Goal: Transaction & Acquisition: Book appointment/travel/reservation

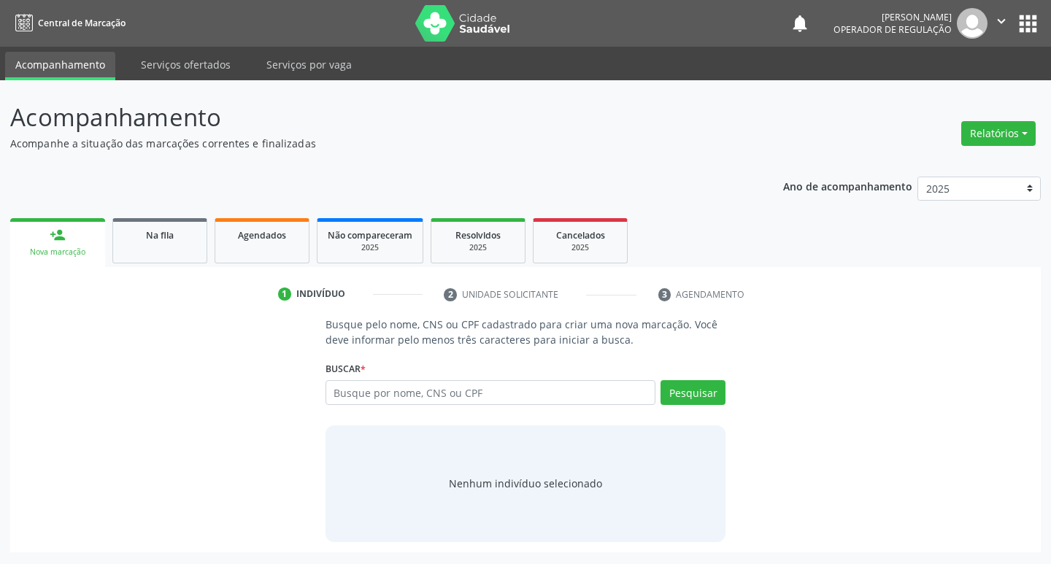
click at [404, 393] on input "text" at bounding box center [490, 392] width 331 height 25
type input "06273729450"
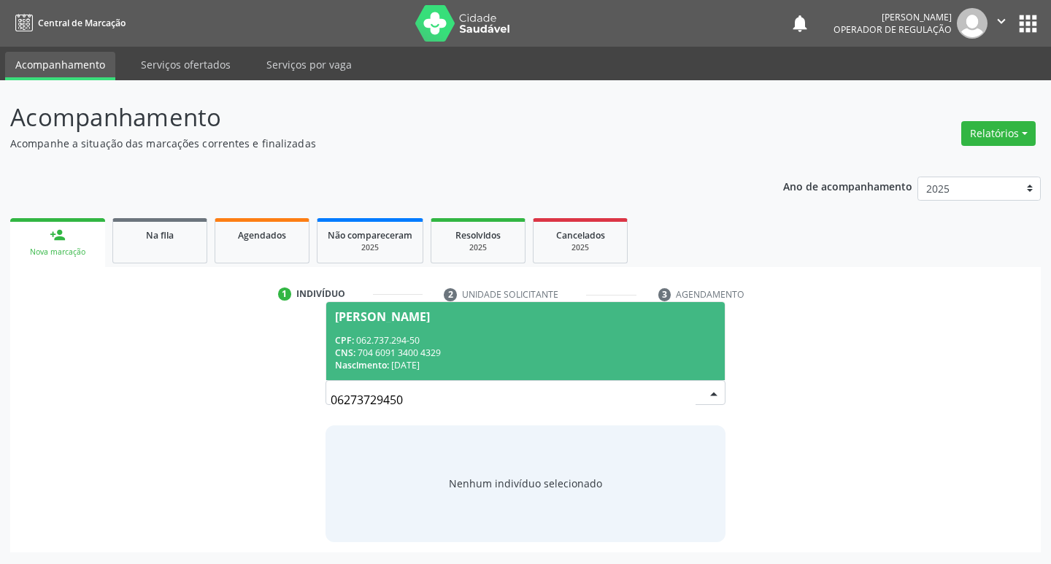
click at [666, 352] on div "CNS: 704 6091 3400 4329" at bounding box center [526, 353] width 382 height 12
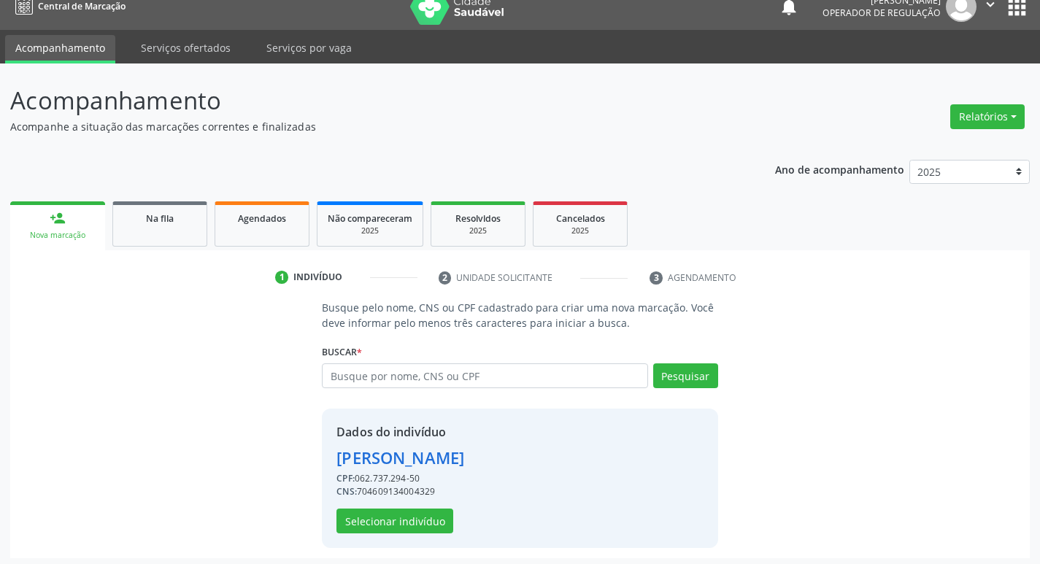
scroll to position [21, 0]
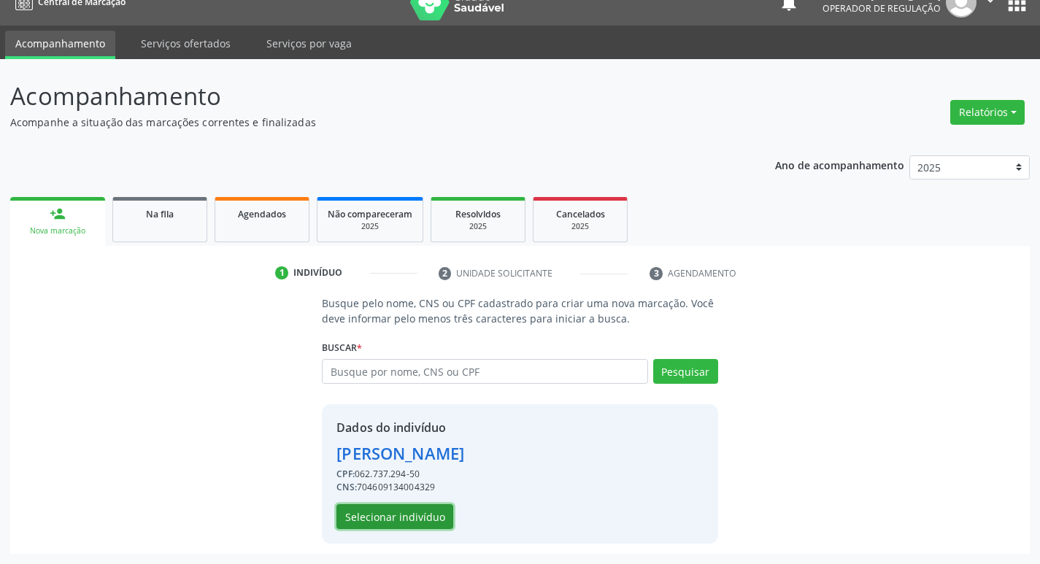
click at [428, 528] on button "Selecionar indivíduo" at bounding box center [394, 516] width 117 height 25
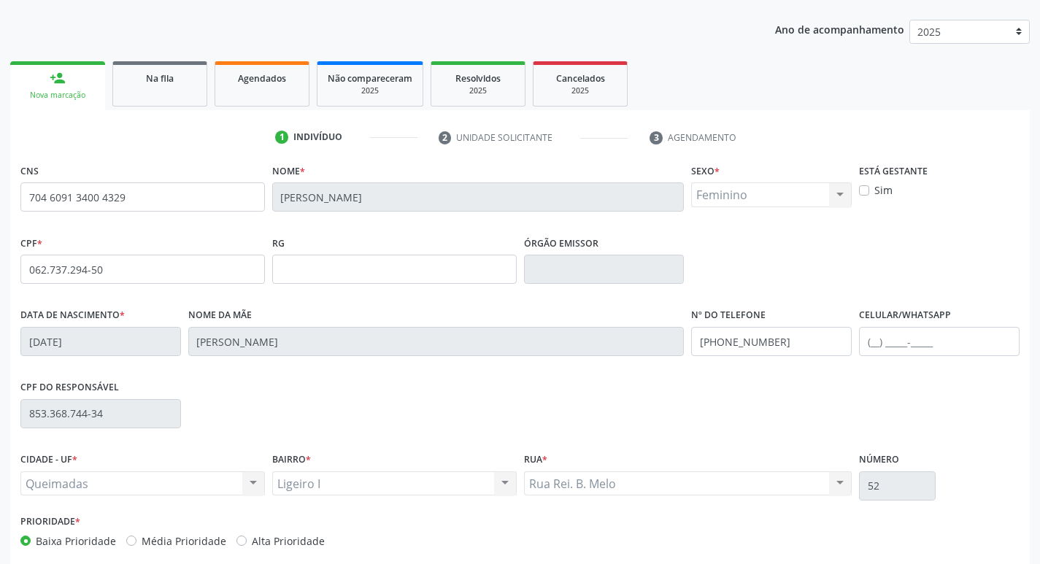
scroll to position [227, 0]
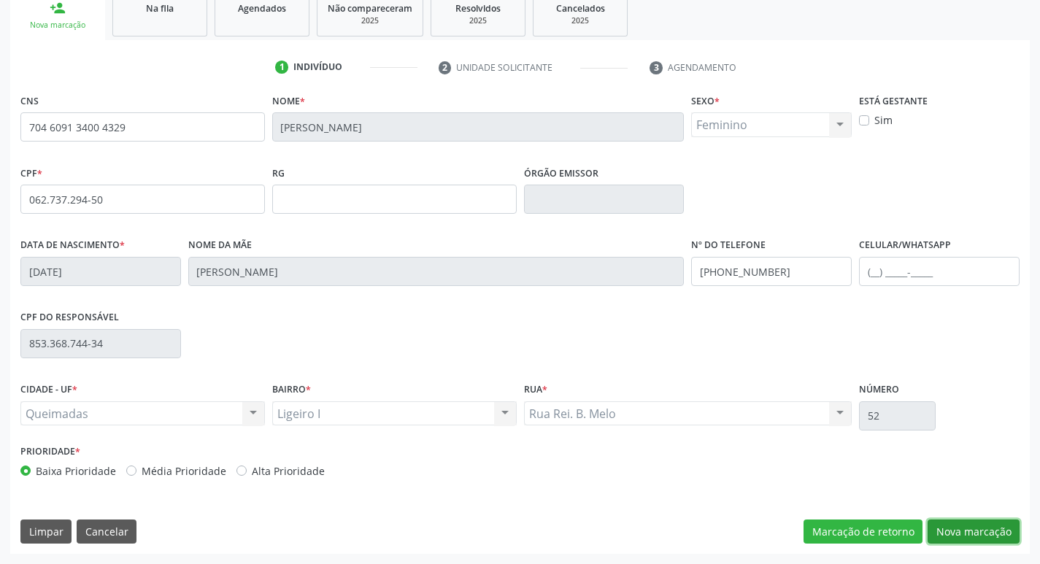
click at [1005, 527] on button "Nova marcação" at bounding box center [973, 531] width 92 height 25
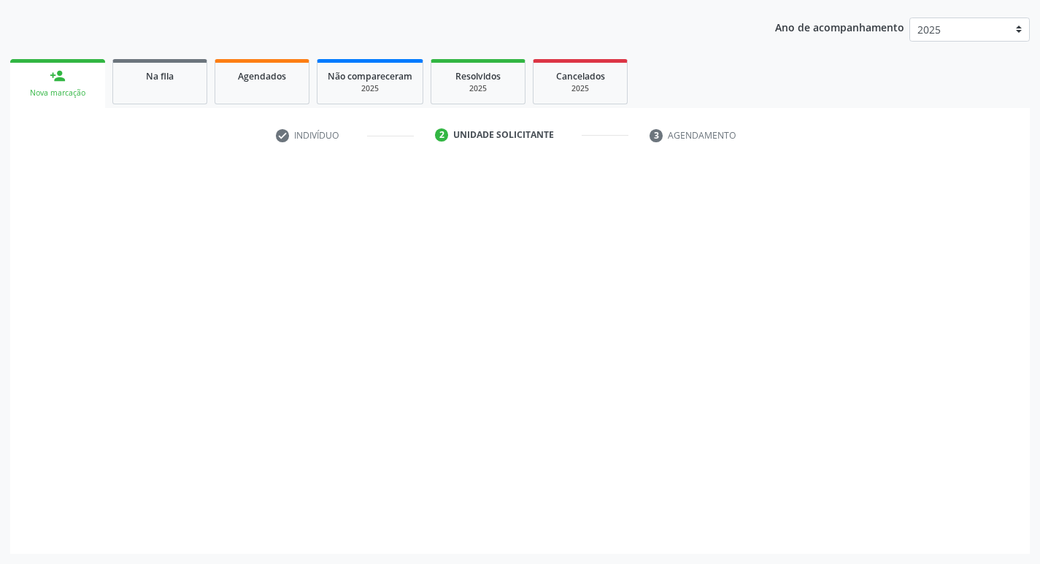
scroll to position [159, 0]
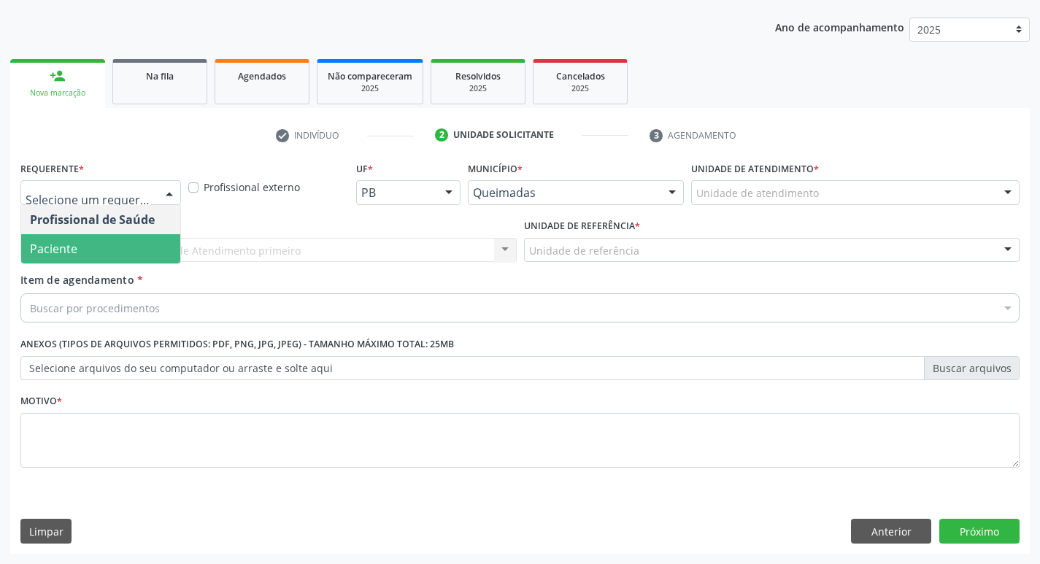
click at [101, 244] on span "Paciente" at bounding box center [100, 248] width 159 height 29
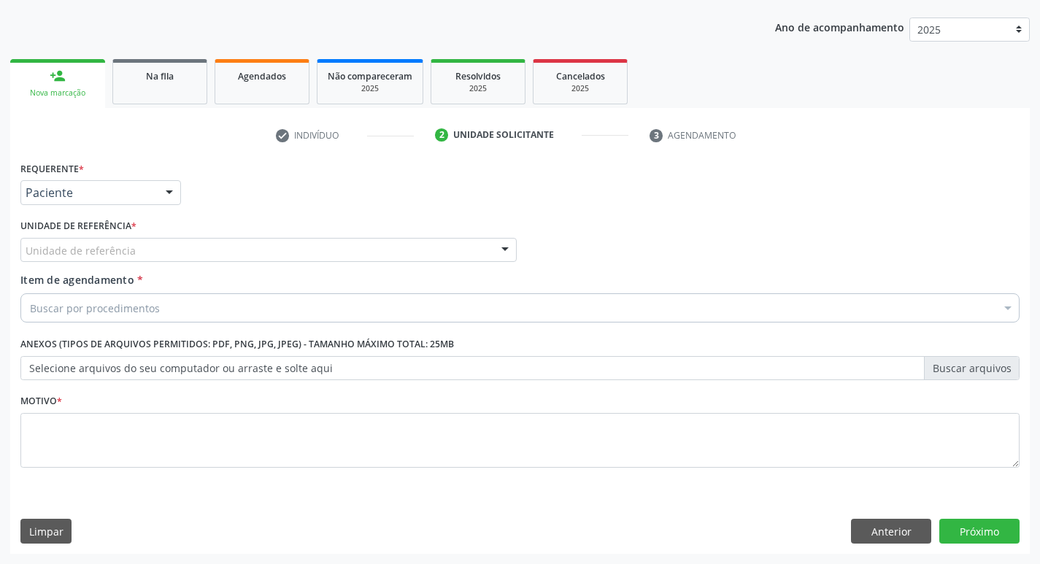
click at [105, 240] on div "Unidade de referência" at bounding box center [268, 250] width 496 height 25
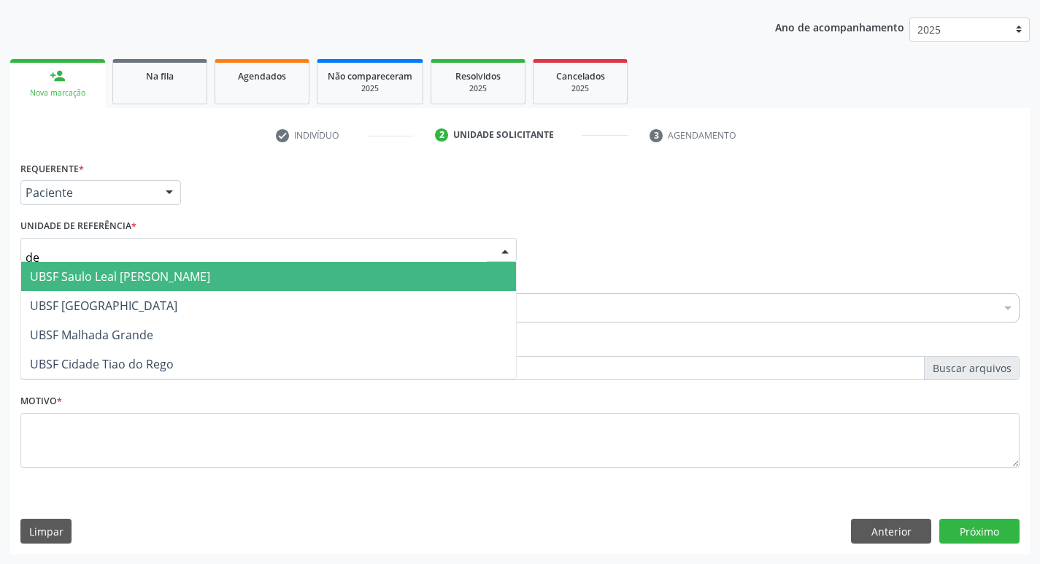
type input "d"
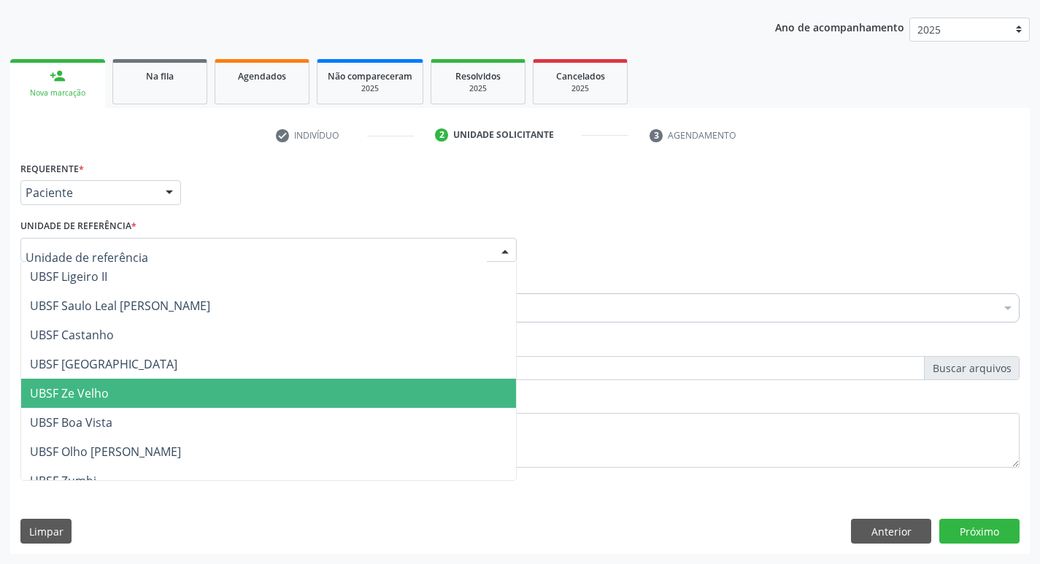
click at [154, 382] on span "UBSF Ze Velho" at bounding box center [268, 393] width 495 height 29
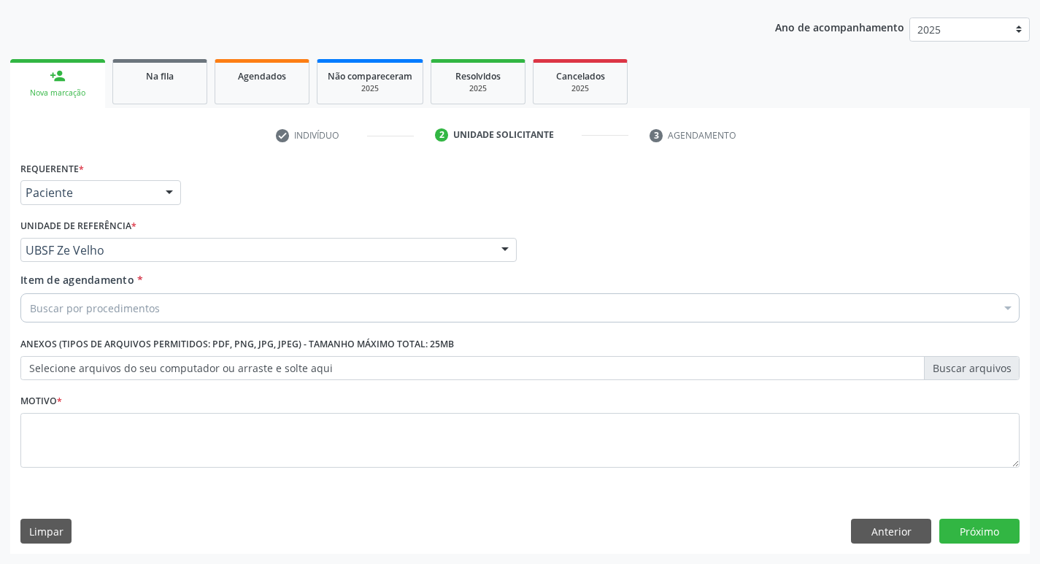
click at [174, 300] on div "Buscar por procedimentos" at bounding box center [519, 307] width 999 height 29
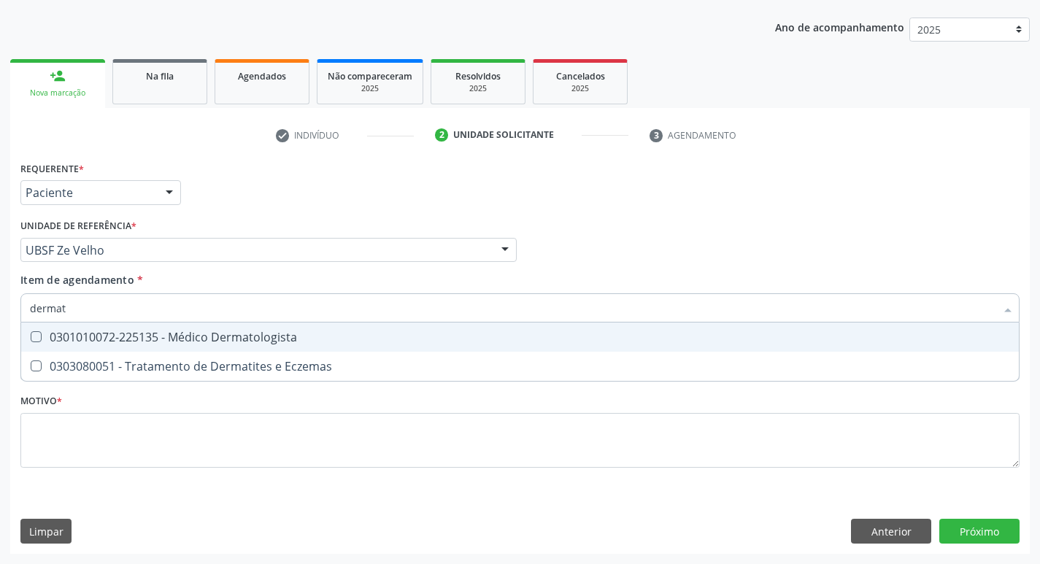
type input "dermato"
click at [177, 336] on div "0301010072-225135 - Médico Dermatologista" at bounding box center [520, 337] width 980 height 12
checkbox Dermatologista "true"
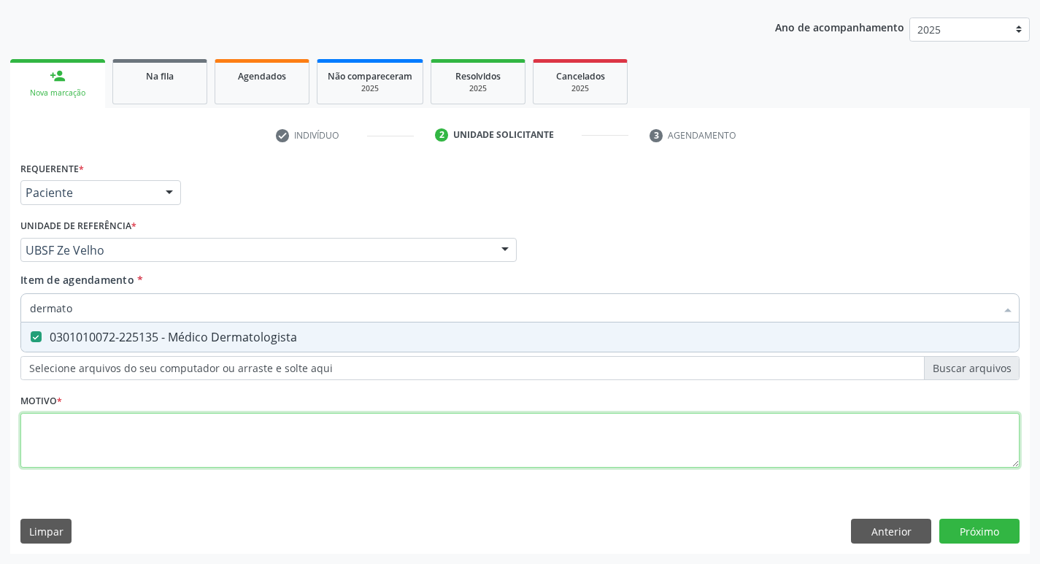
click at [167, 426] on div "Requerente * Paciente Profissional de Saúde Paciente Nenhum resultado encontrad…" at bounding box center [519, 323] width 999 height 331
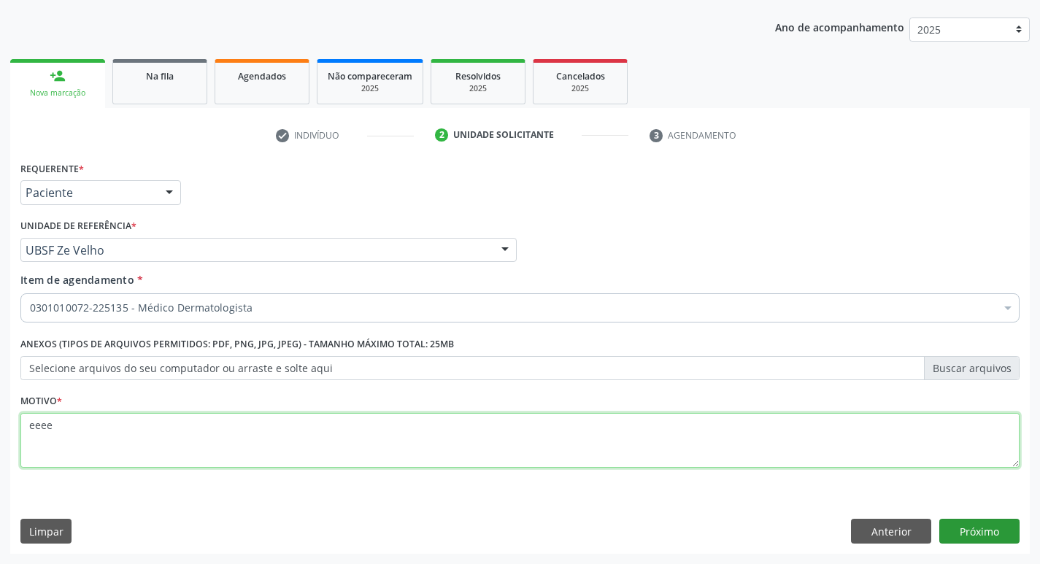
type textarea "eeee"
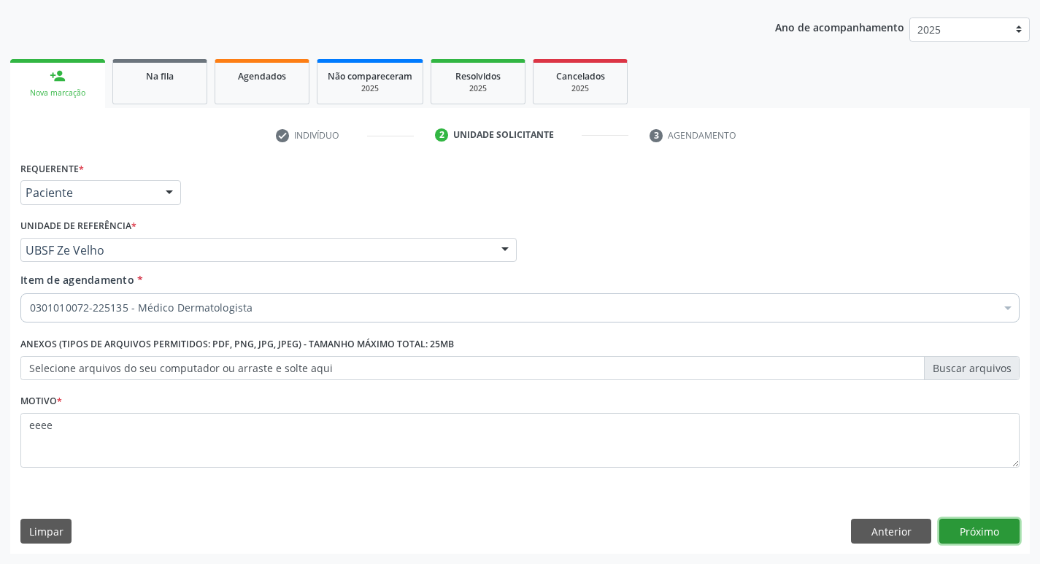
click at [959, 538] on button "Próximo" at bounding box center [979, 531] width 80 height 25
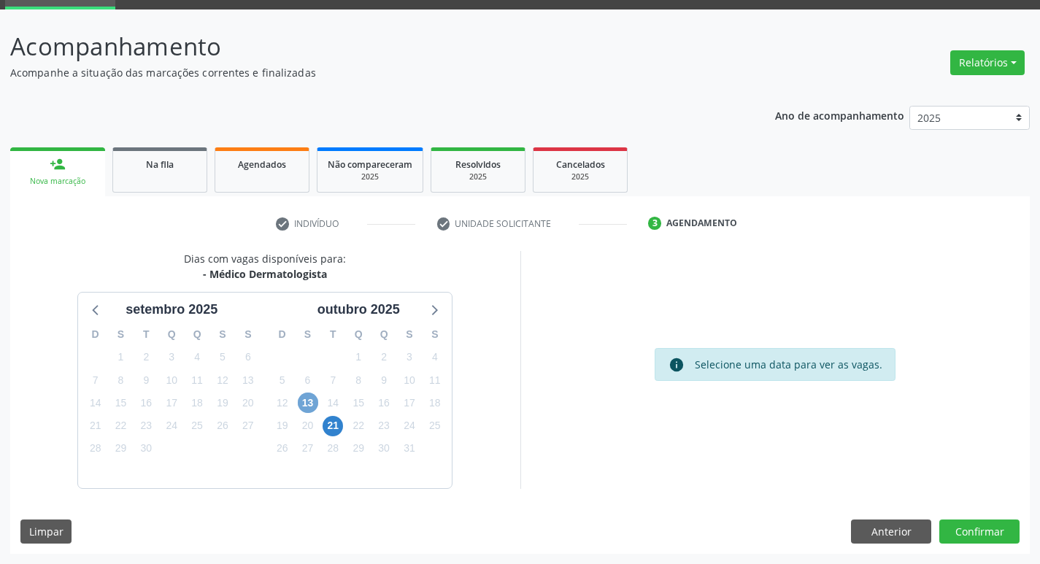
click at [301, 406] on span "13" at bounding box center [308, 403] width 20 height 20
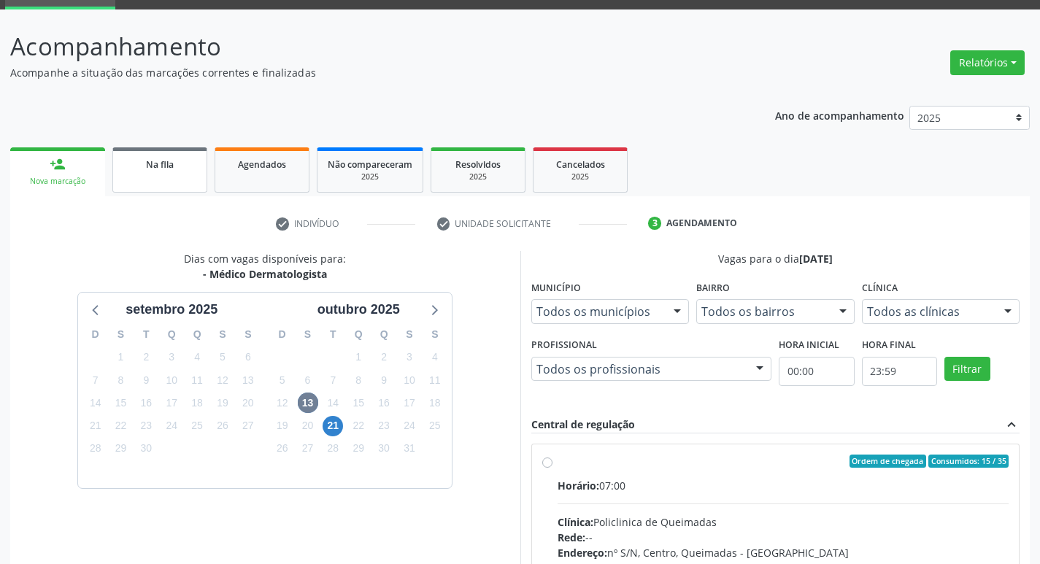
click at [170, 148] on link "Na fila" at bounding box center [159, 169] width 95 height 45
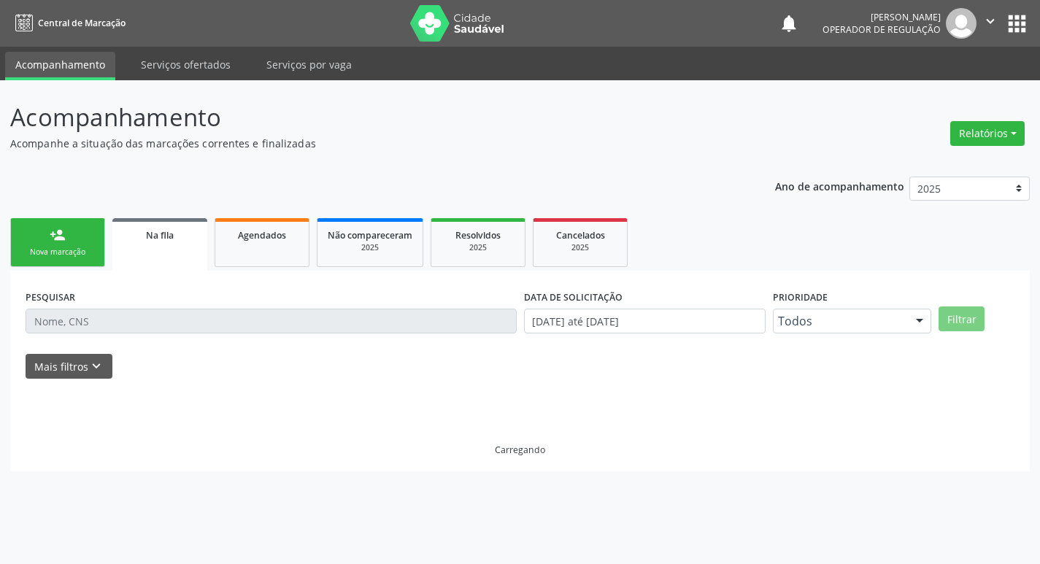
scroll to position [0, 0]
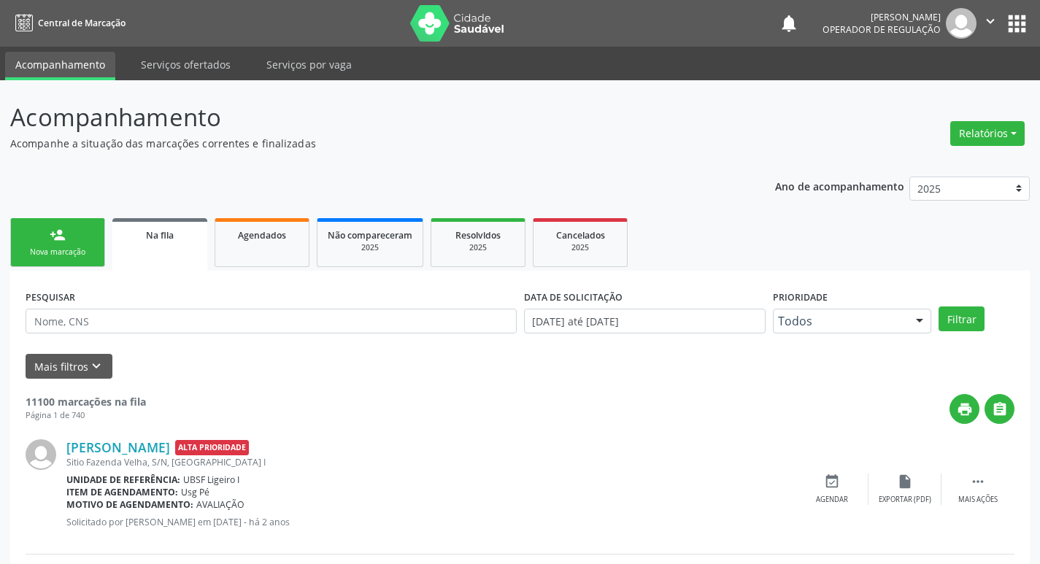
click at [96, 244] on link "person_add Nova marcação" at bounding box center [57, 242] width 95 height 49
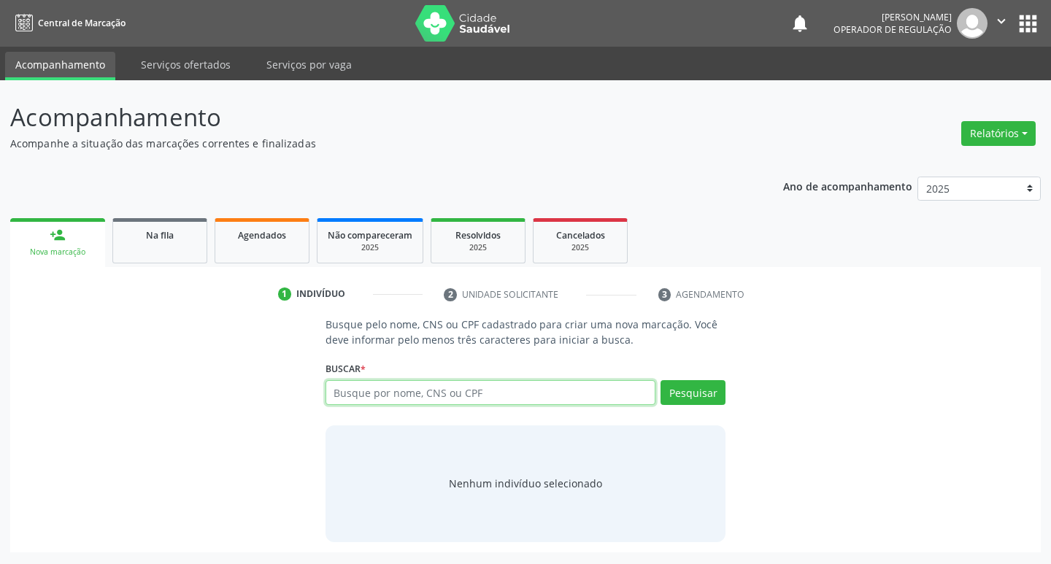
click at [444, 388] on input "text" at bounding box center [490, 392] width 331 height 25
click at [132, 239] on div "Na fila" at bounding box center [159, 234] width 73 height 15
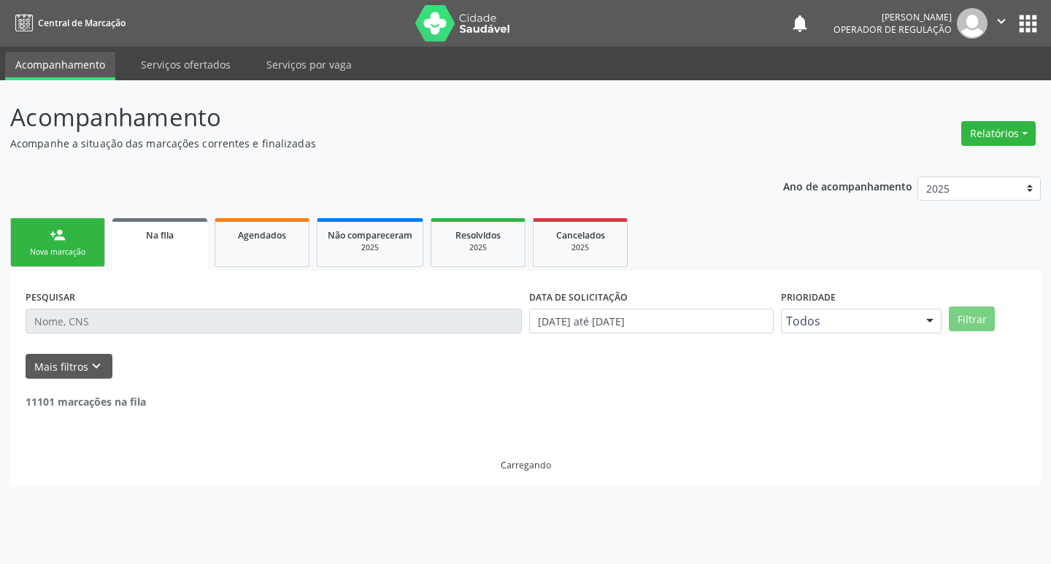
click at [195, 316] on input "text" at bounding box center [274, 321] width 496 height 25
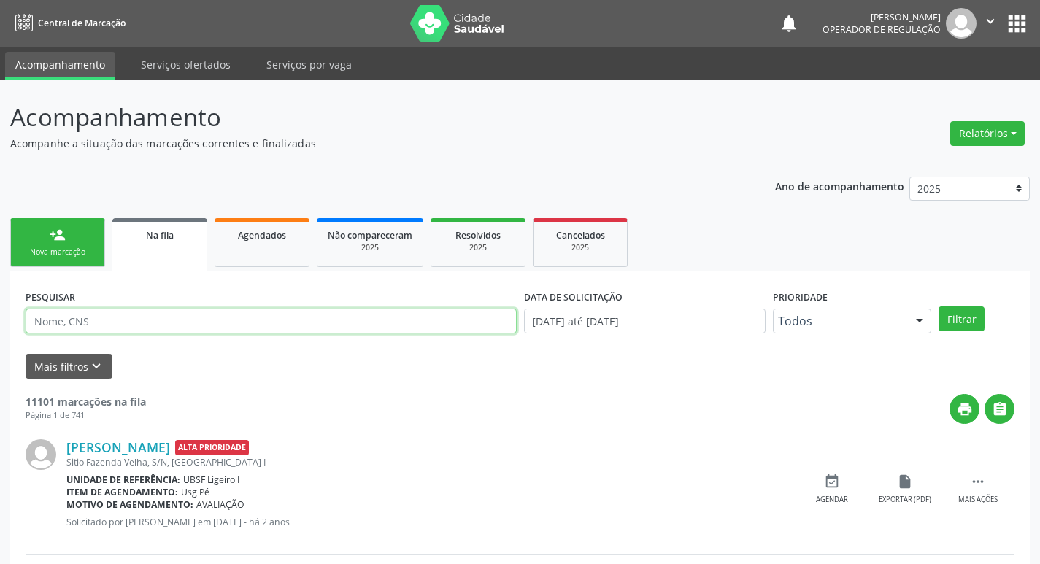
click at [195, 316] on input "text" at bounding box center [271, 321] width 491 height 25
type input "700606455424165"
click at [938, 306] on button "Filtrar" at bounding box center [961, 318] width 46 height 25
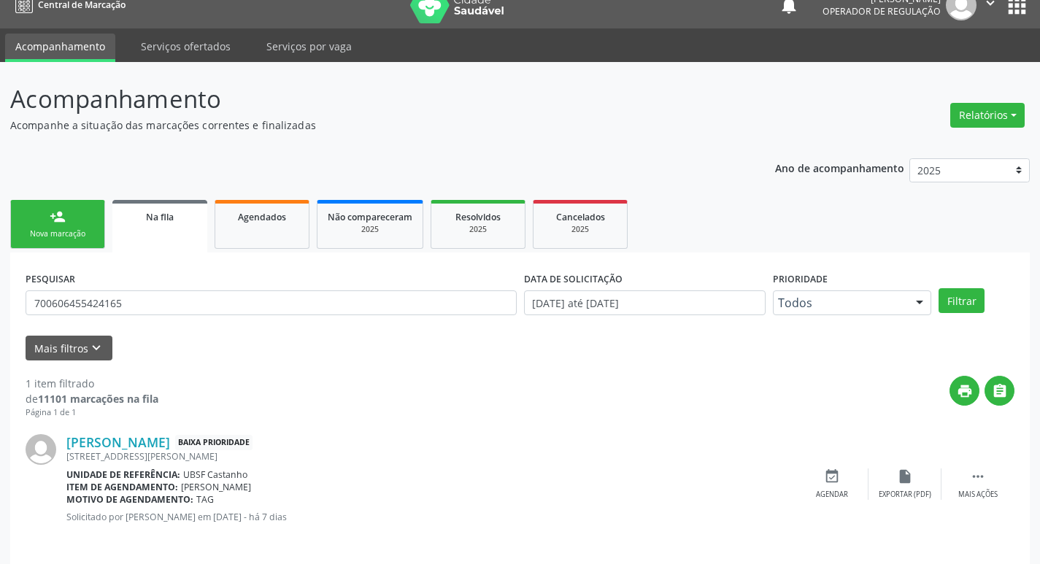
scroll to position [28, 0]
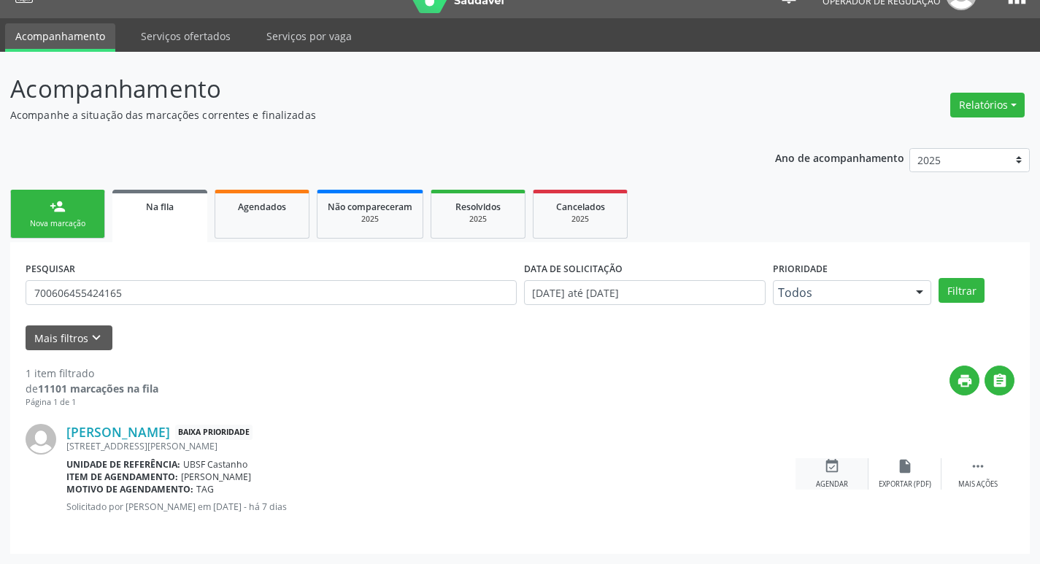
click at [830, 466] on icon "event_available" at bounding box center [832, 466] width 16 height 16
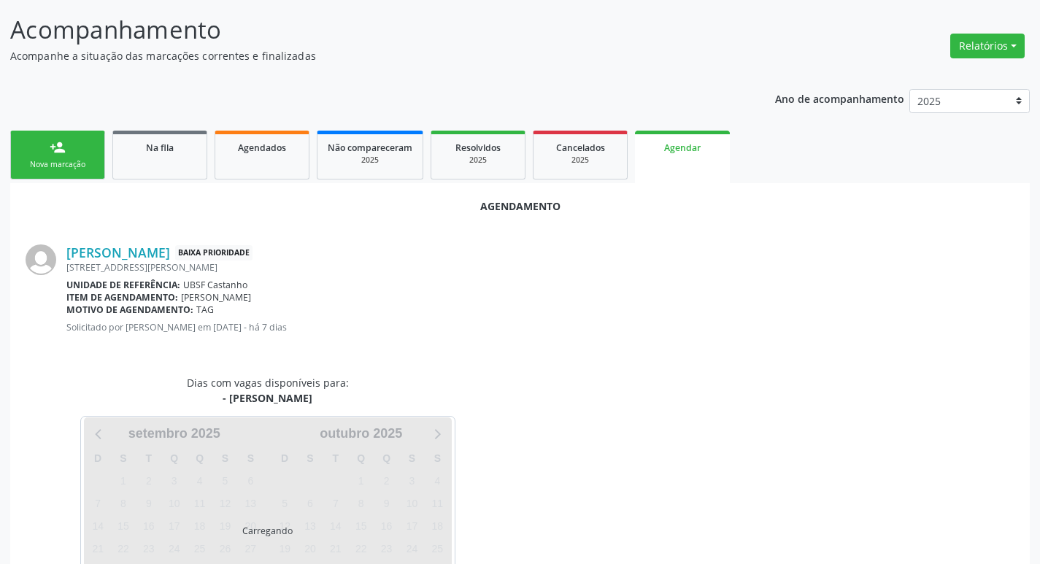
scroll to position [161, 0]
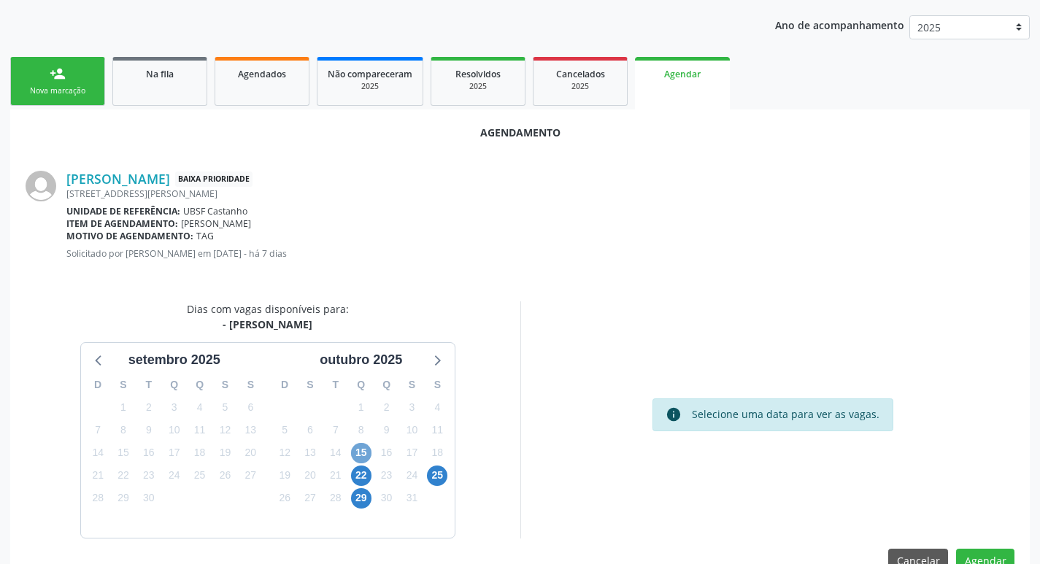
click at [368, 449] on span "15" at bounding box center [361, 453] width 20 height 20
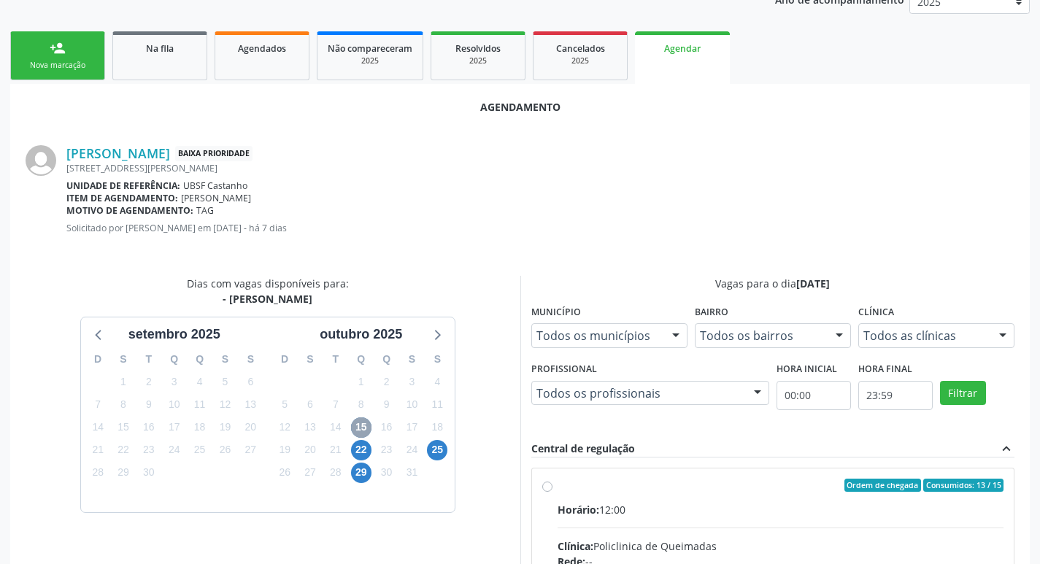
scroll to position [42, 0]
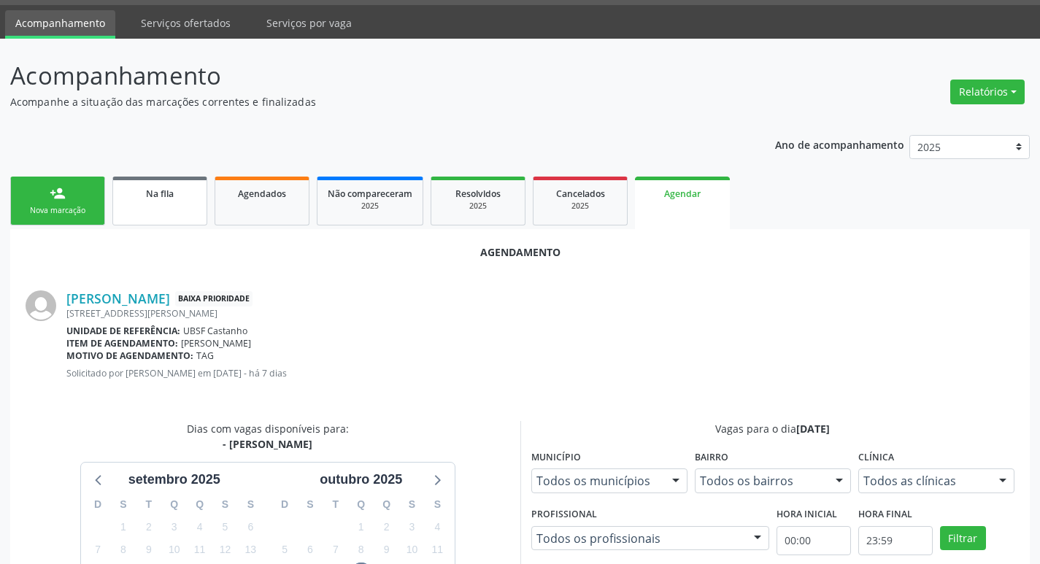
click at [166, 217] on link "Na fila" at bounding box center [159, 201] width 95 height 49
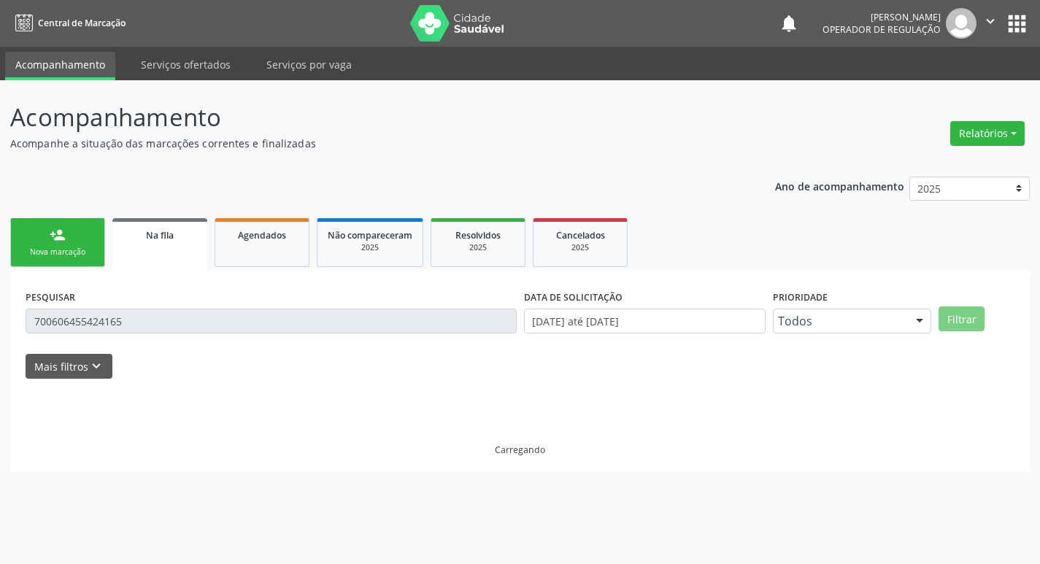
scroll to position [0, 0]
click at [35, 198] on div "Ano de acompanhamento 2025 2024 2023 2022 2021 person_add Nova marcação Na fila…" at bounding box center [525, 319] width 1030 height 306
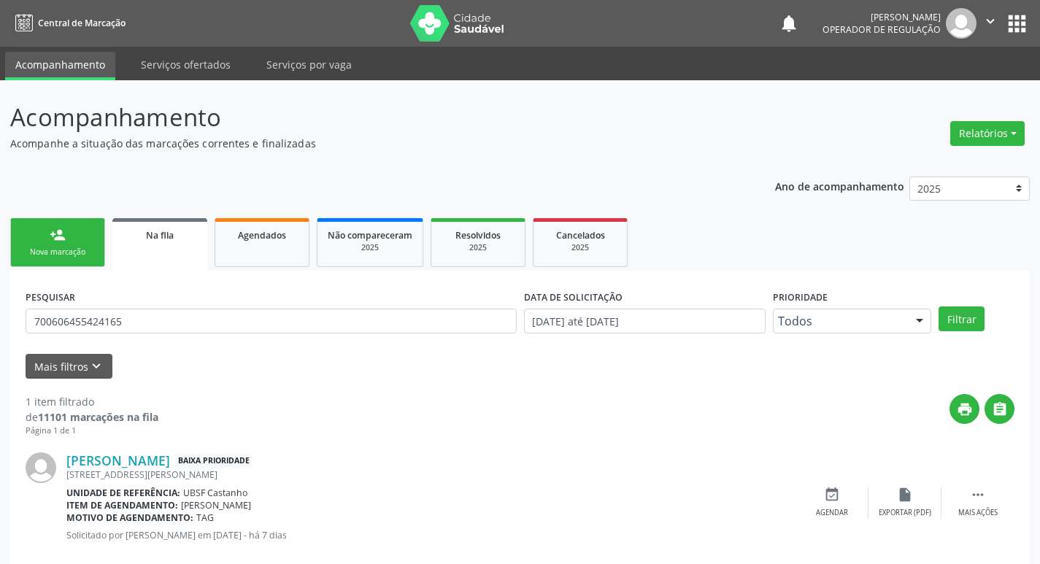
click at [75, 259] on link "person_add Nova marcação" at bounding box center [57, 242] width 95 height 49
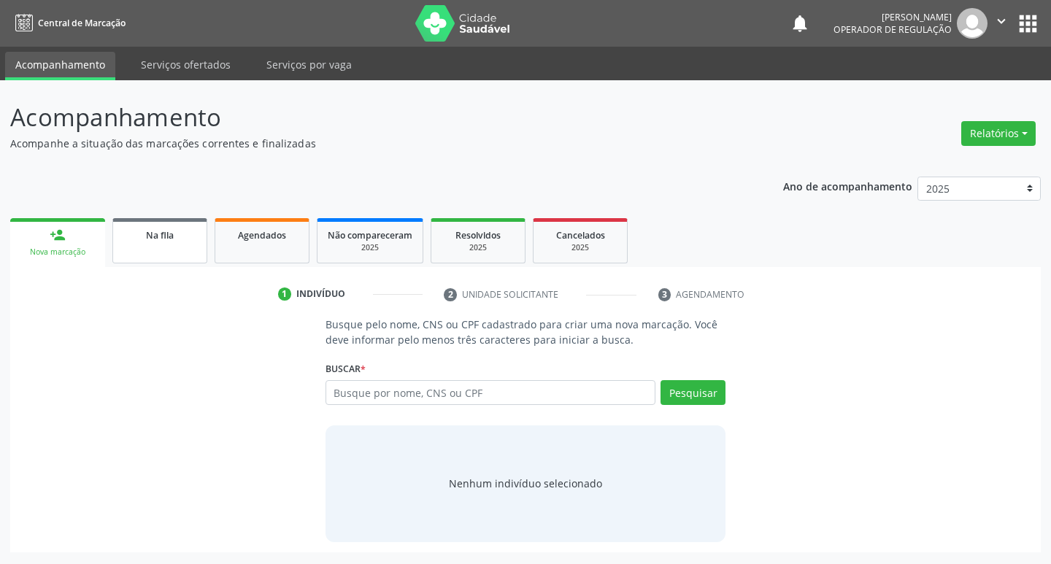
click at [193, 250] on link "Na fila" at bounding box center [159, 240] width 95 height 45
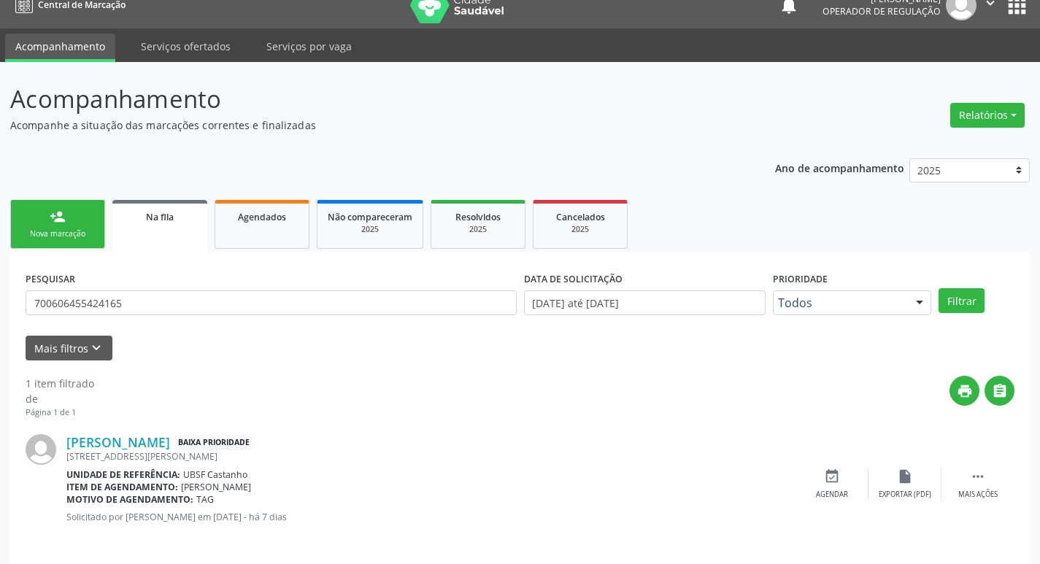
scroll to position [28, 0]
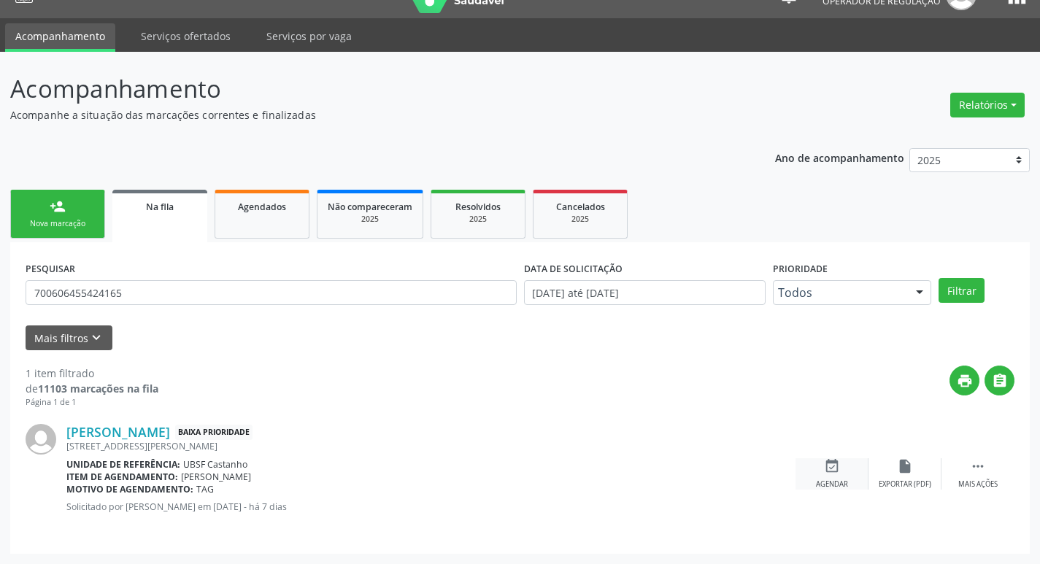
click at [824, 467] on icon "event_available" at bounding box center [832, 466] width 16 height 16
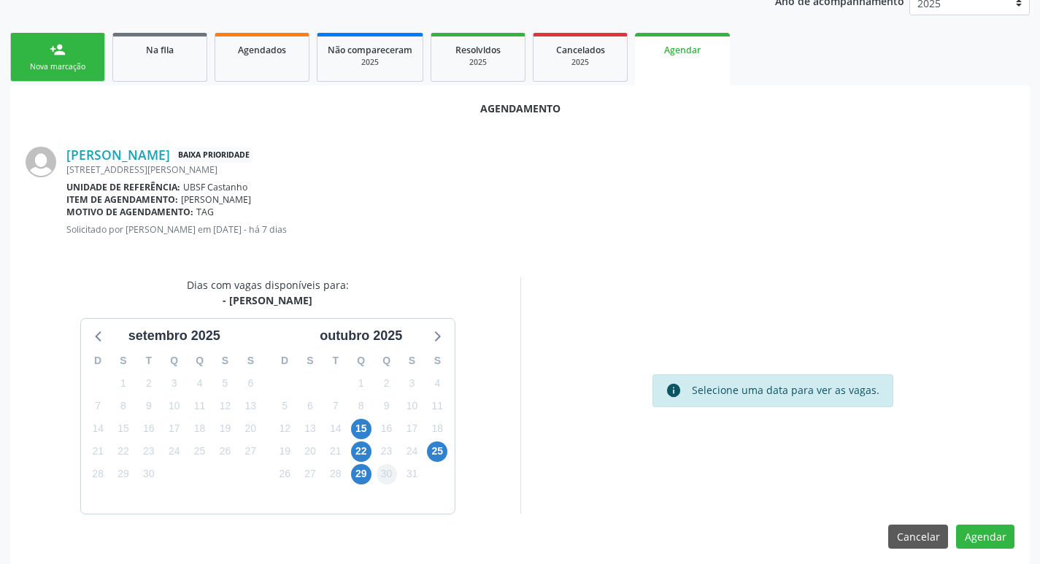
scroll to position [196, 0]
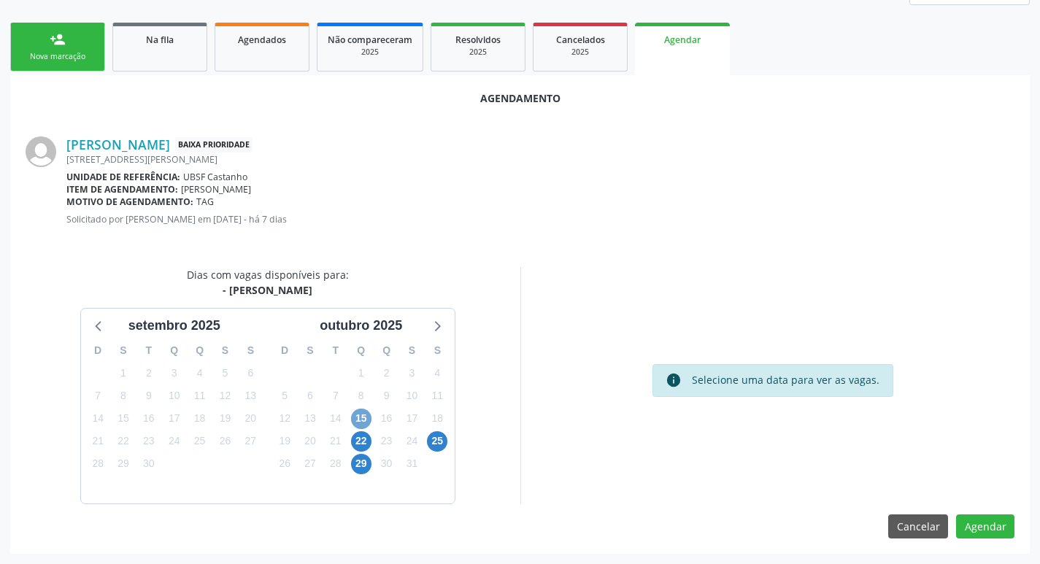
click at [365, 422] on span "15" at bounding box center [361, 419] width 20 height 20
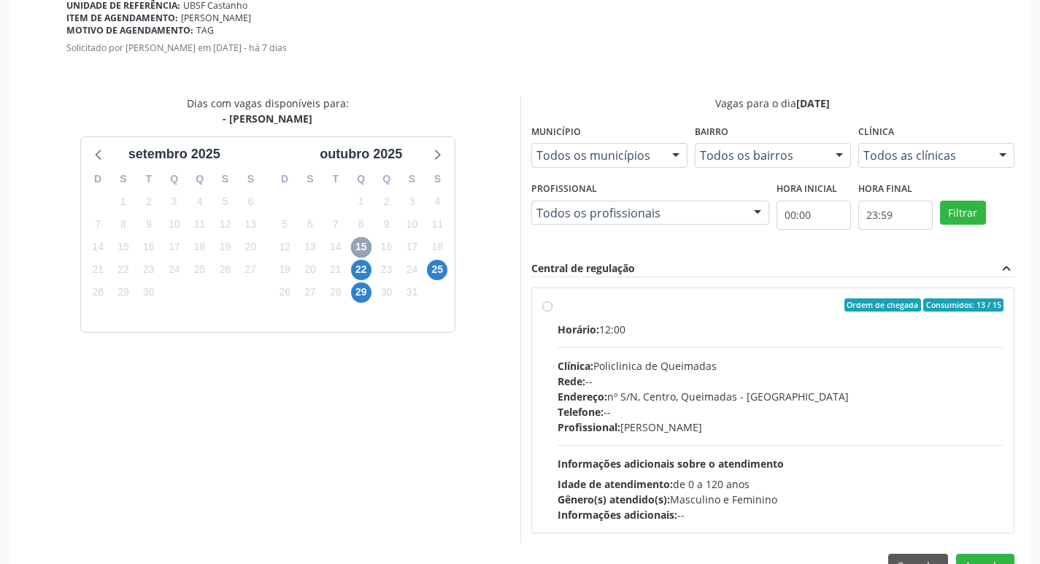
scroll to position [406, 0]
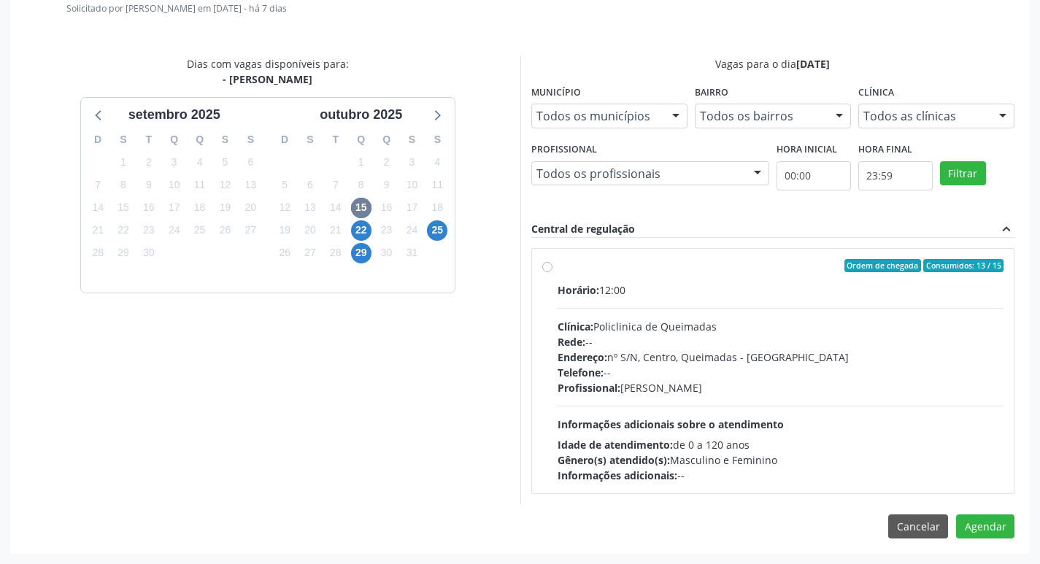
click at [768, 275] on label "Ordem de chegada Consumidos: 13 / 15 Horário: 12:00 Clínica: Policlinica de Que…" at bounding box center [780, 371] width 447 height 224
click at [552, 272] on input "Ordem de chegada Consumidos: 13 / 15 Horário: 12:00 Clínica: Policlinica de Que…" at bounding box center [547, 265] width 10 height 13
radio input "true"
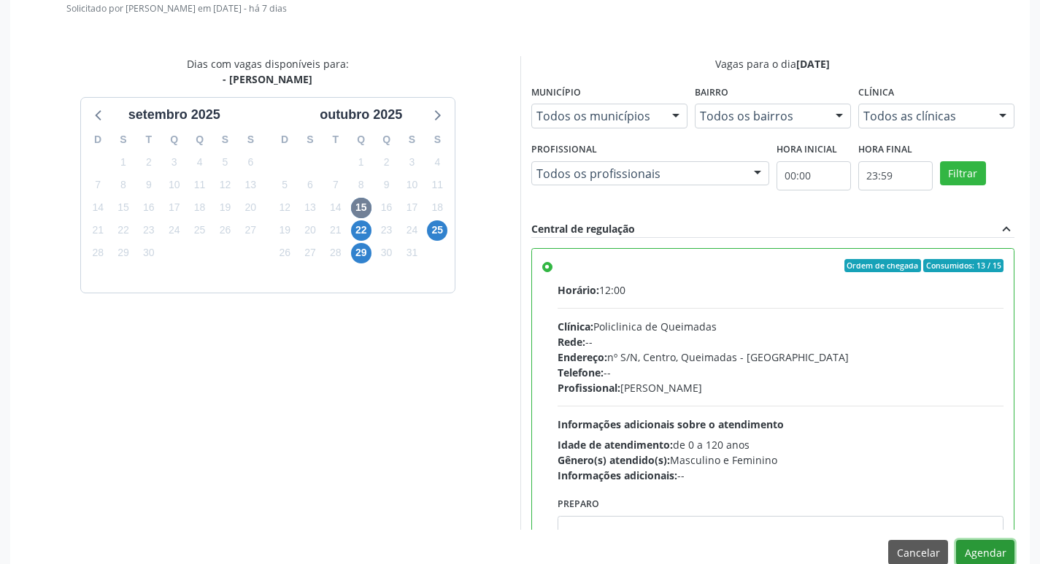
click at [970, 556] on button "Agendar" at bounding box center [985, 552] width 58 height 25
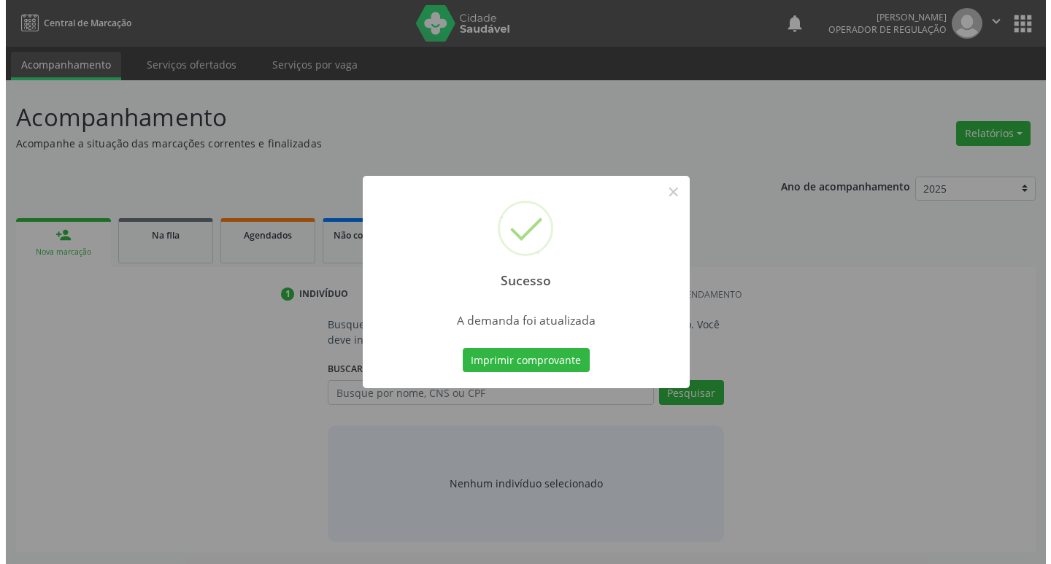
scroll to position [0, 0]
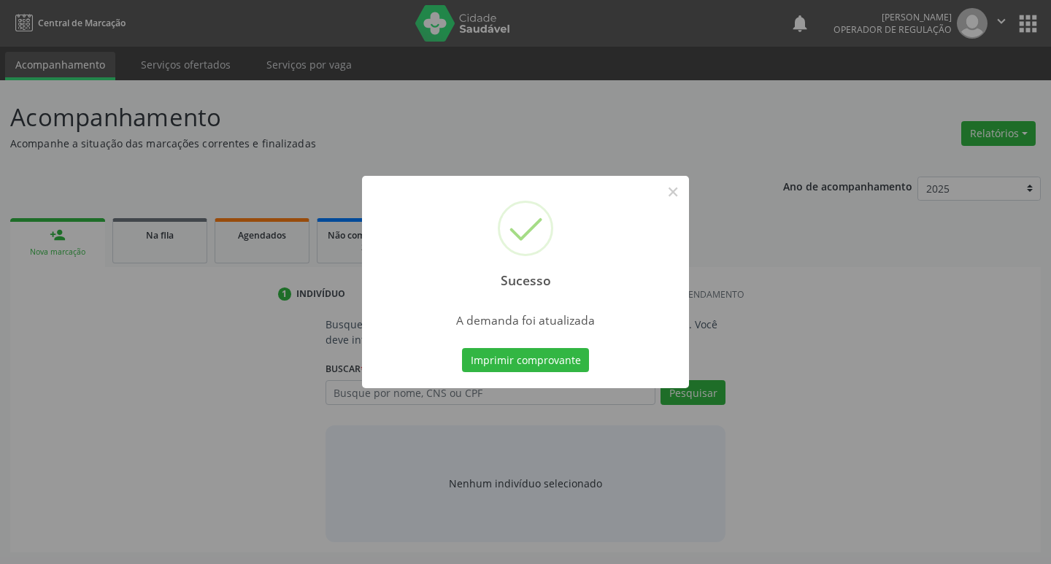
click at [527, 358] on button "Imprimir comprovante" at bounding box center [525, 360] width 127 height 25
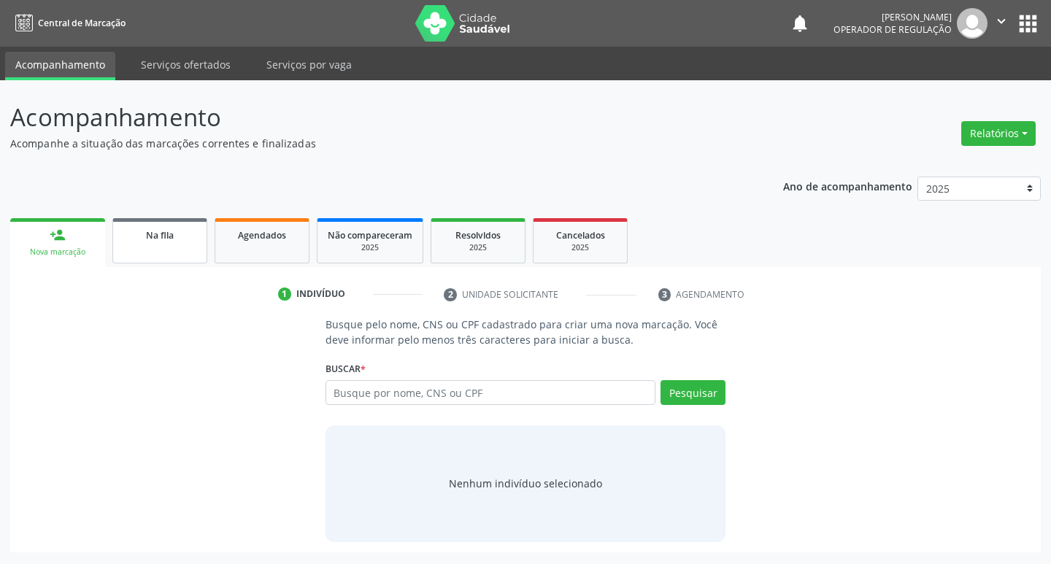
click at [133, 235] on div "Na fila" at bounding box center [159, 234] width 73 height 15
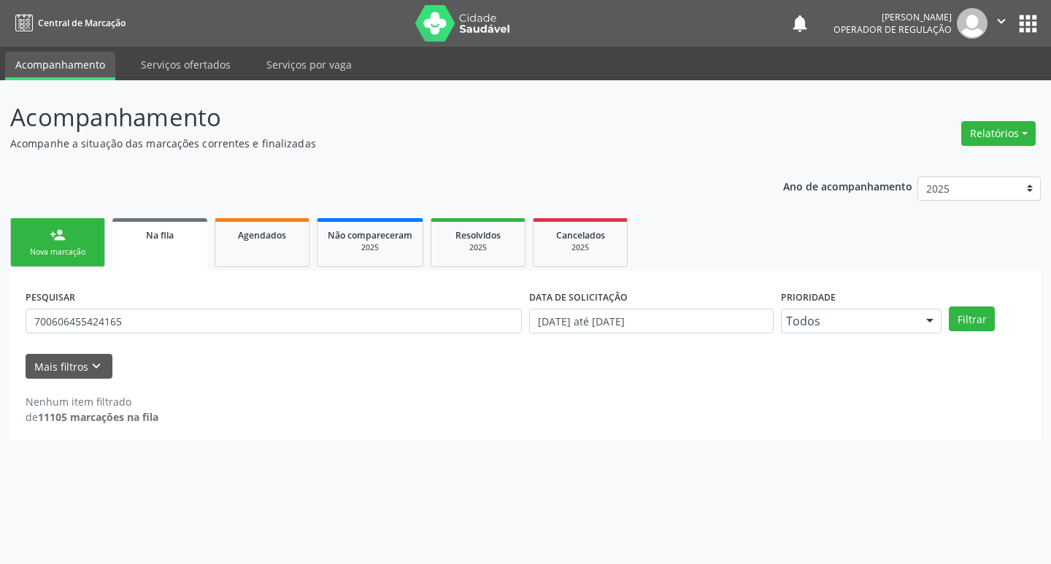
click at [1007, 23] on icon "" at bounding box center [1001, 21] width 16 height 16
click at [961, 91] on link "Sair" at bounding box center [963, 89] width 101 height 20
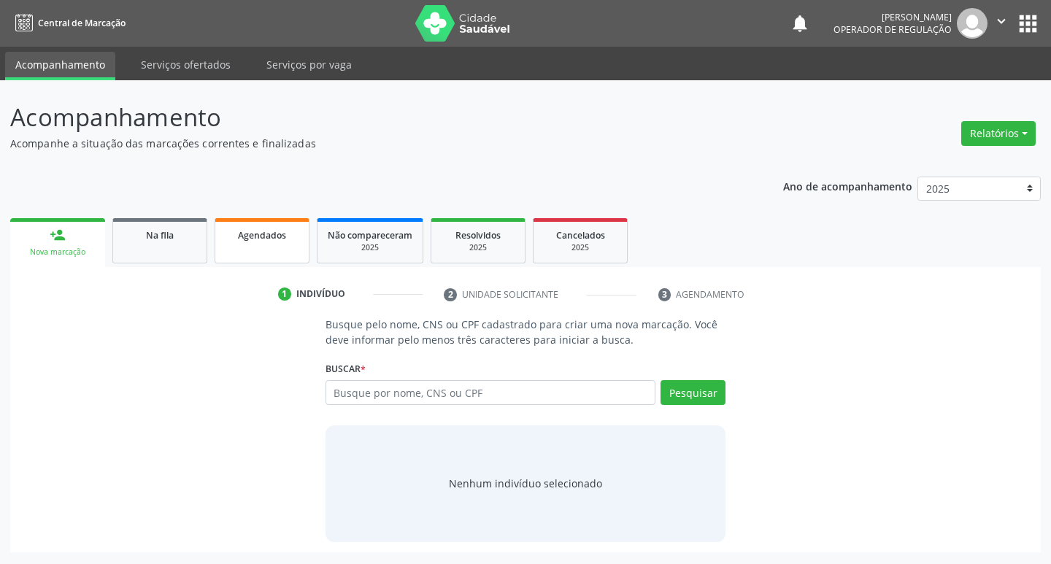
click at [276, 231] on span "Agendados" at bounding box center [262, 235] width 48 height 12
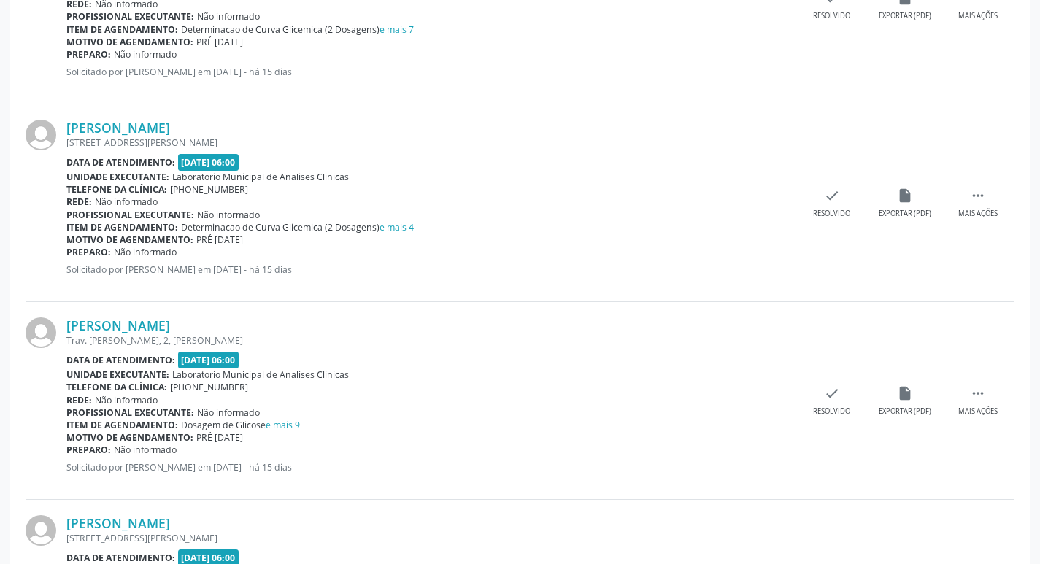
scroll to position [730, 0]
click at [406, 31] on link "e mais 7" at bounding box center [396, 28] width 34 height 12
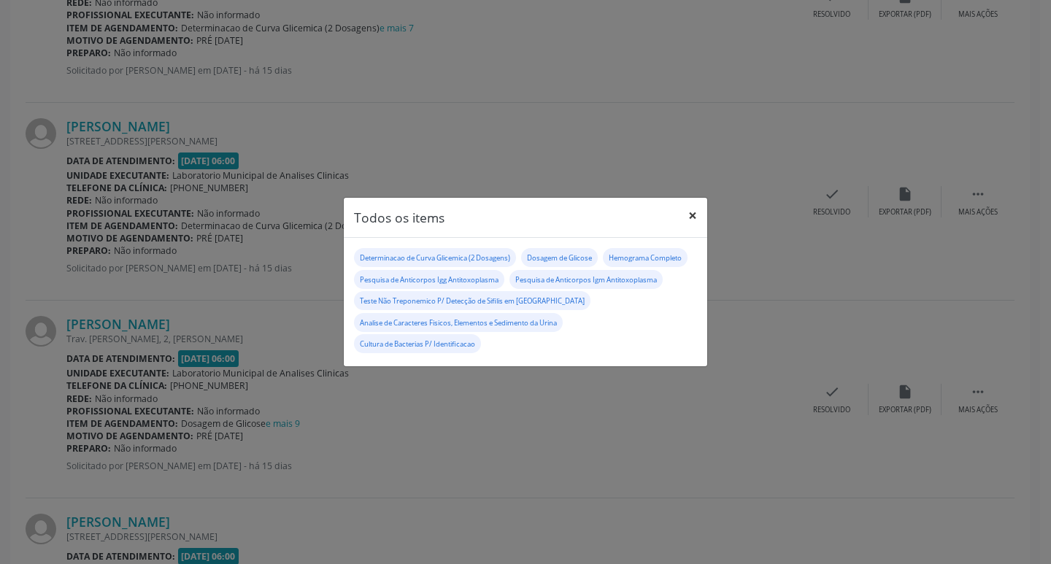
click at [702, 206] on button "×" at bounding box center [692, 216] width 29 height 36
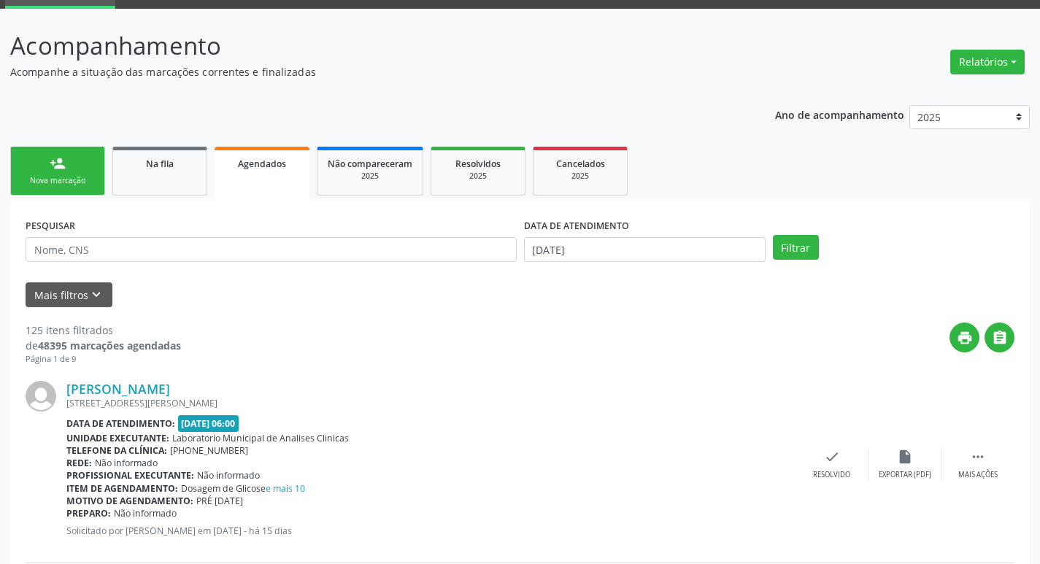
scroll to position [0, 0]
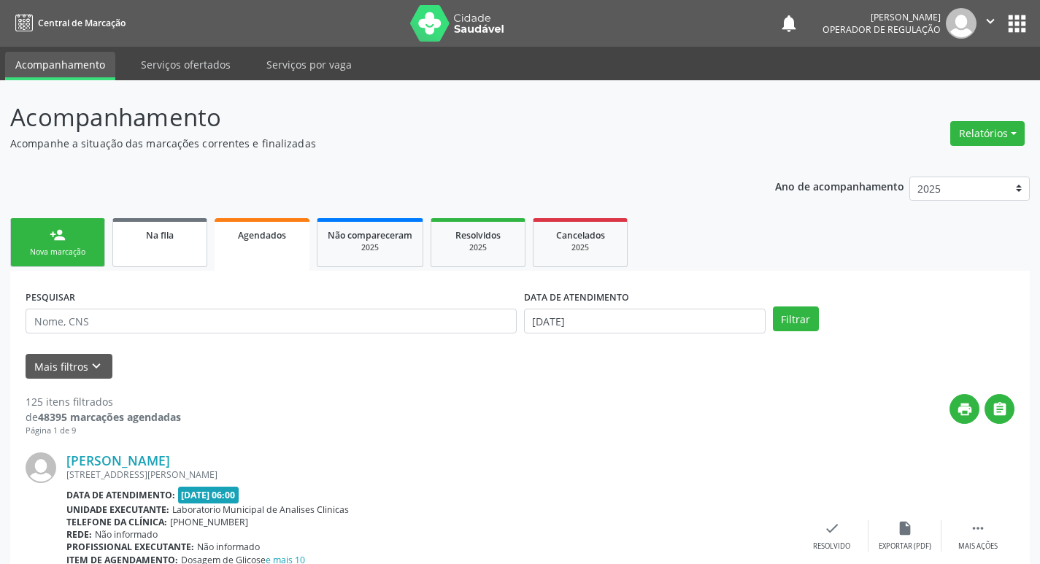
click at [159, 242] on div "Na fila" at bounding box center [159, 234] width 73 height 15
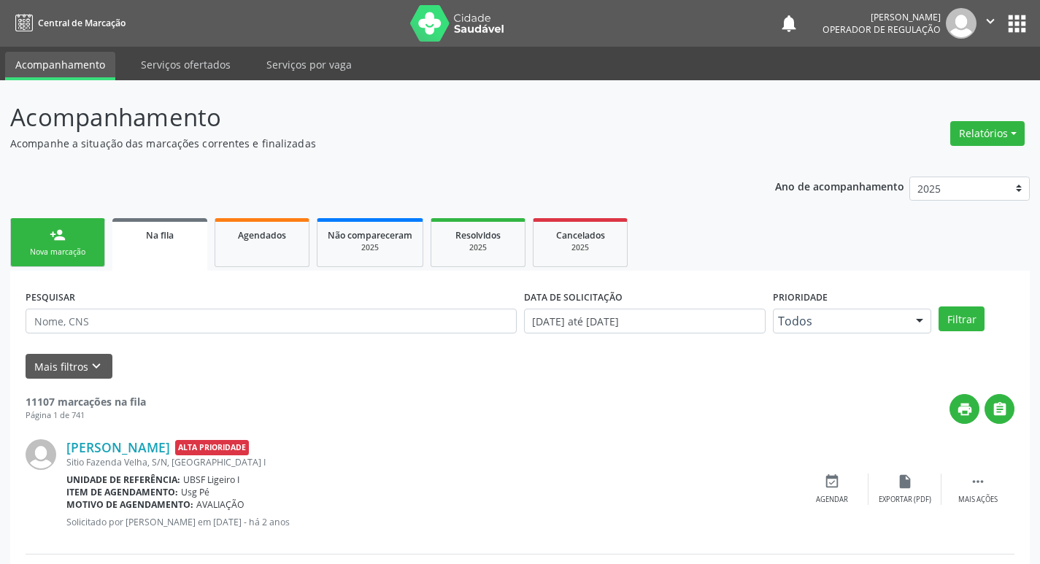
click at [992, 7] on nav "Central de Marcação notifications Isabela Tatiane Cardoso de Moura Operador de …" at bounding box center [520, 23] width 1040 height 47
click at [989, 21] on icon "" at bounding box center [990, 21] width 16 height 16
click at [948, 89] on link "Sair" at bounding box center [953, 89] width 101 height 20
